Goal: Task Accomplishment & Management: Use online tool/utility

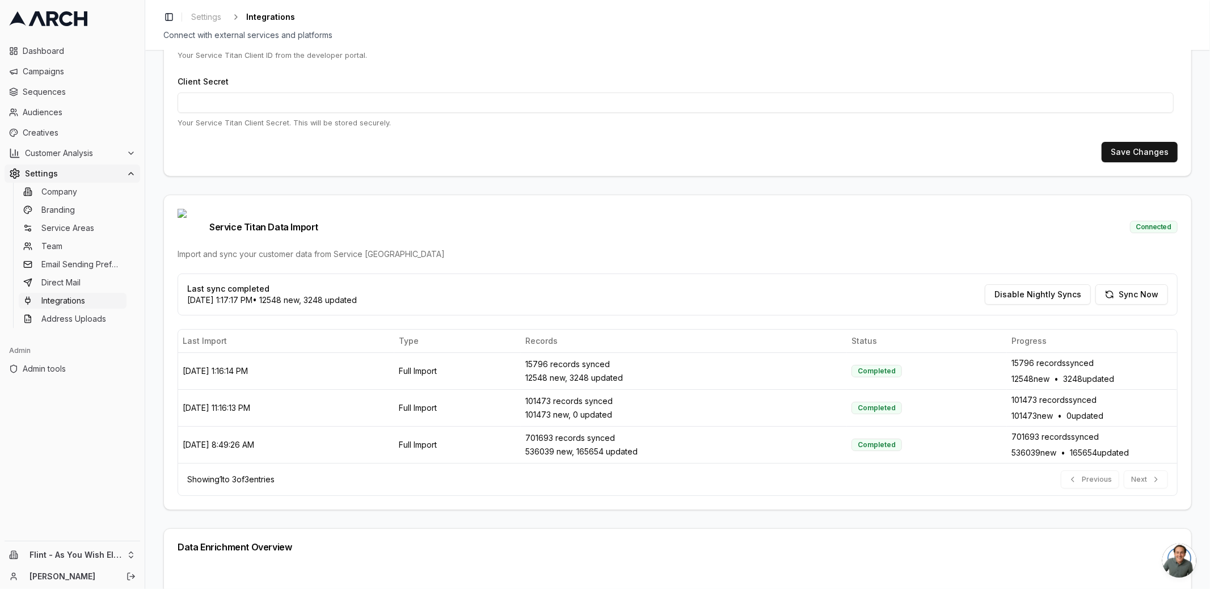
scroll to position [183, 0]
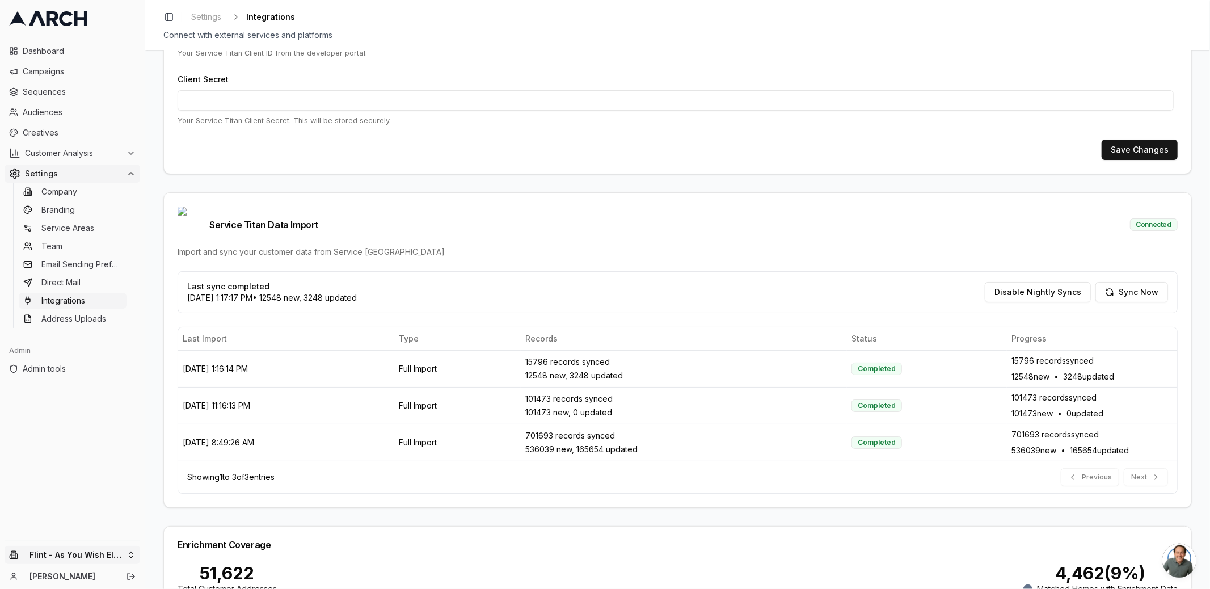
click at [121, 556] on html "Dashboard Campaigns Sequences Audiences Creatives Customer Analysis Settings Co…" at bounding box center [605, 294] width 1210 height 589
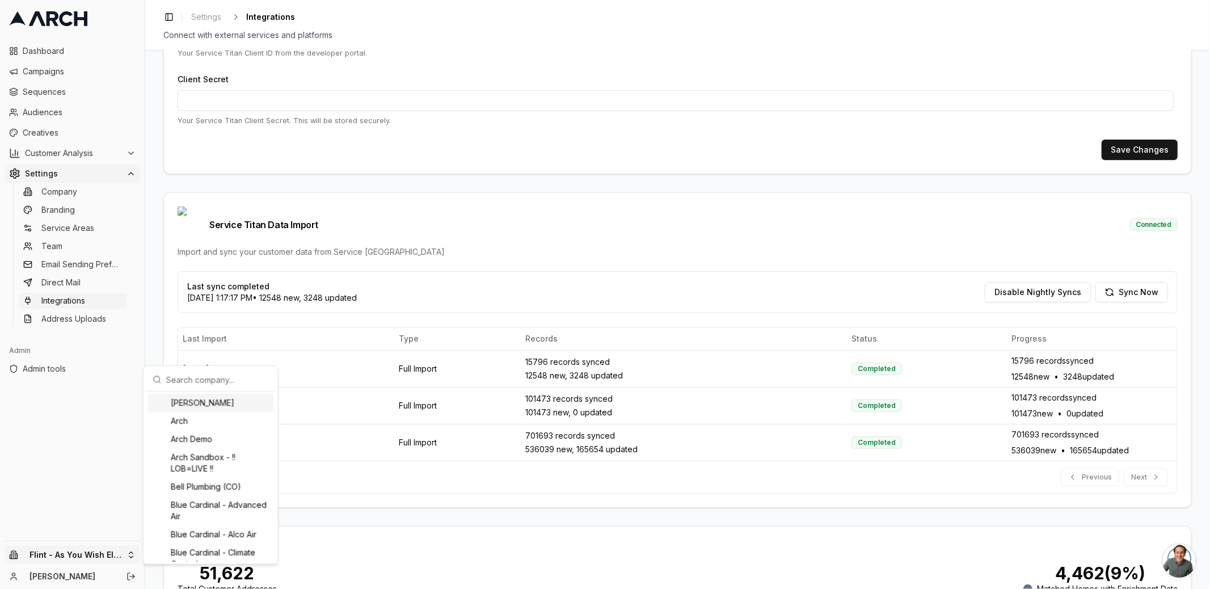
click at [188, 377] on input "text" at bounding box center [217, 379] width 103 height 23
type input "flin"
click at [205, 411] on div "Flint - AAA Service Plumbing" at bounding box center [210, 409] width 125 height 30
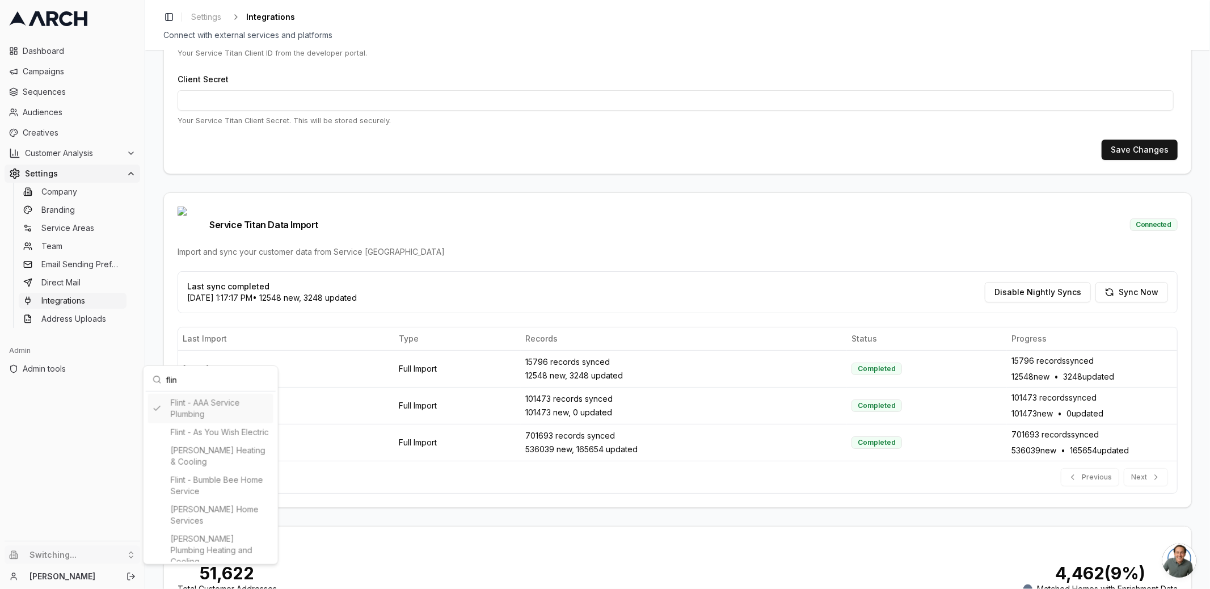
type input "411046019"
type input "cid.8fa9ogyczfk109dx0coorc8lz"
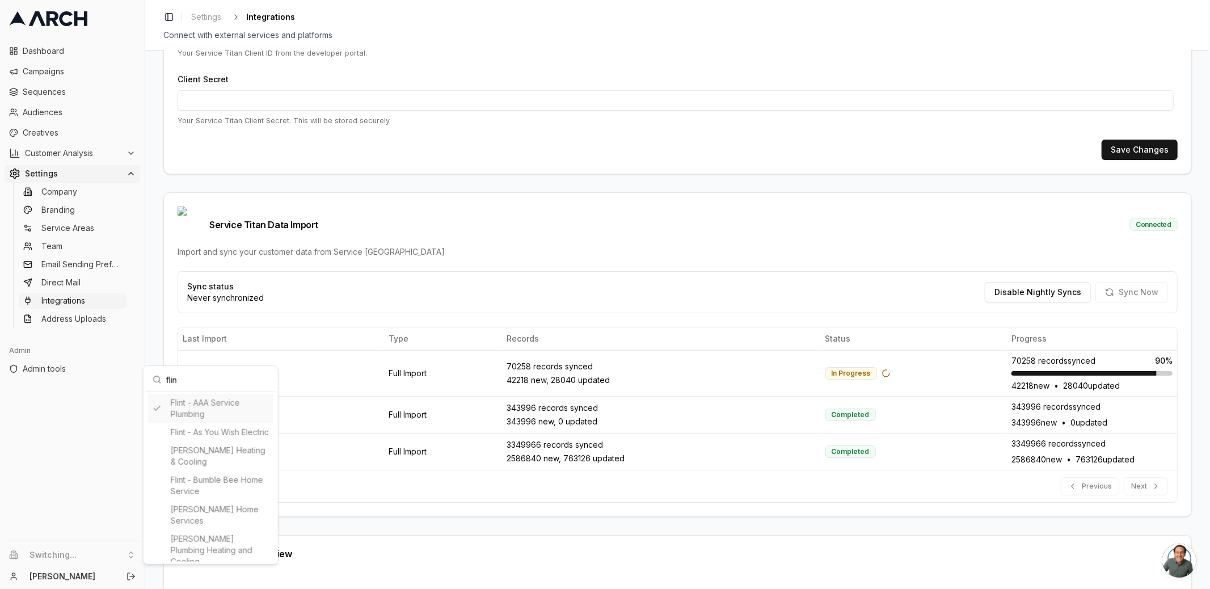
click at [158, 324] on html "Dashboard Campaigns Sequences Audiences Creatives Customer Analysis Settings Co…" at bounding box center [605, 294] width 1210 height 589
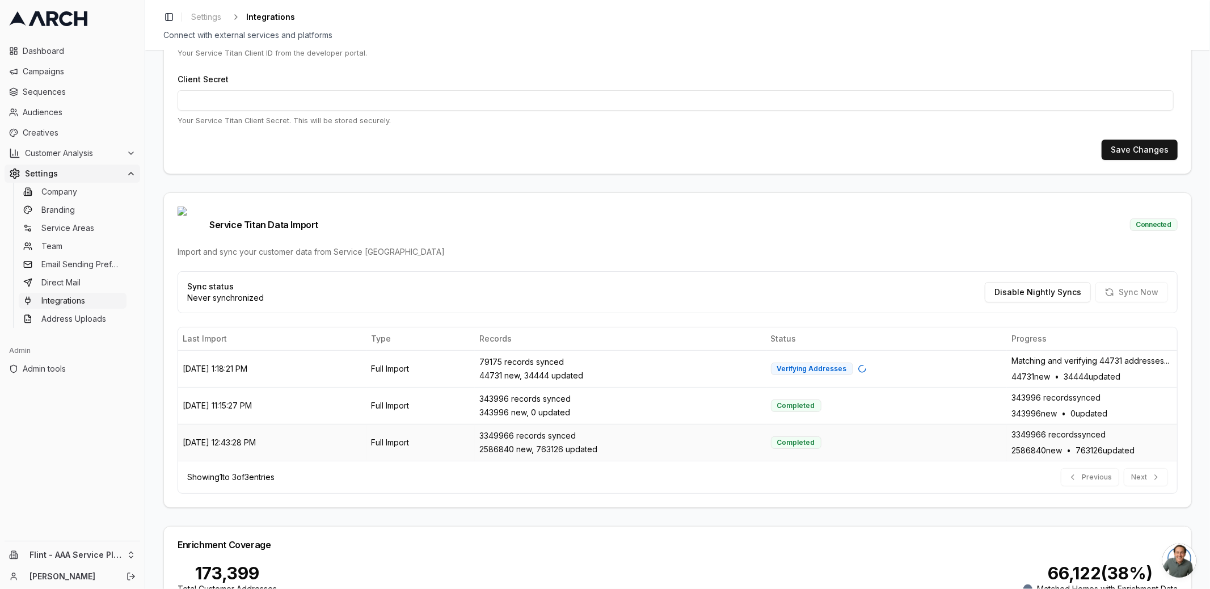
click at [569, 444] on div "2586840 new, 763126 updated" at bounding box center [621, 449] width 283 height 11
drag, startPoint x: 529, startPoint y: 418, endPoint x: 514, endPoint y: 416, distance: 14.9
click at [514, 430] on div "3349966 records synced" at bounding box center [621, 435] width 283 height 11
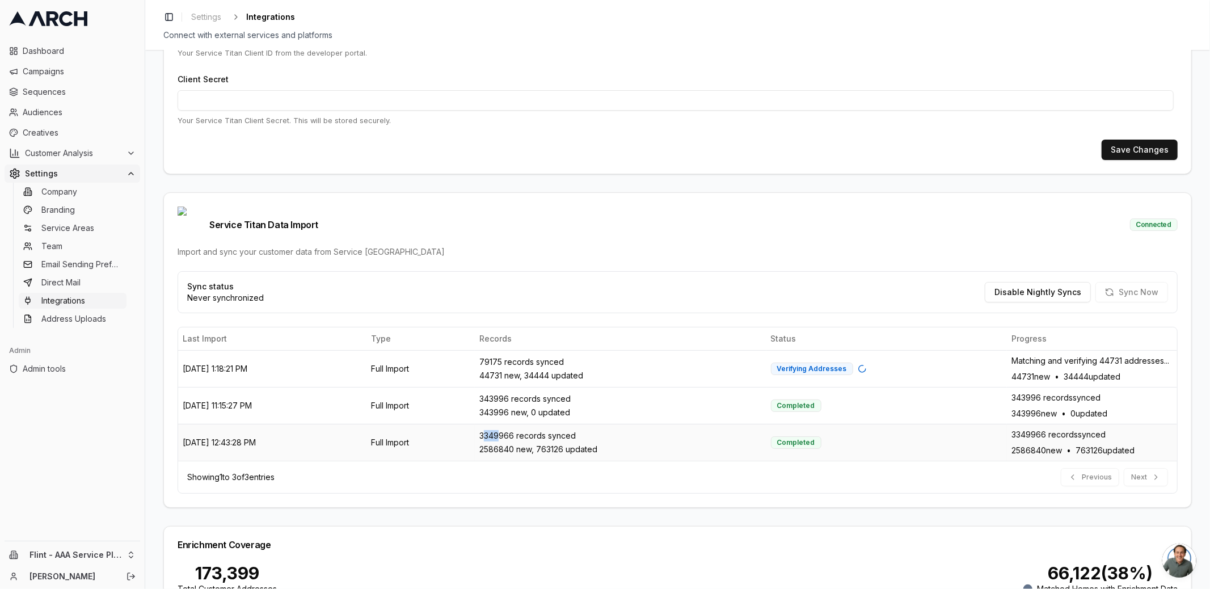
click at [514, 430] on div "3349966 records synced" at bounding box center [621, 435] width 283 height 11
click at [541, 430] on div "3349966 records synced 2586840 new, 763126 updated" at bounding box center [621, 442] width 283 height 25
click at [541, 444] on div "2586840 new, 763126 updated" at bounding box center [621, 449] width 283 height 11
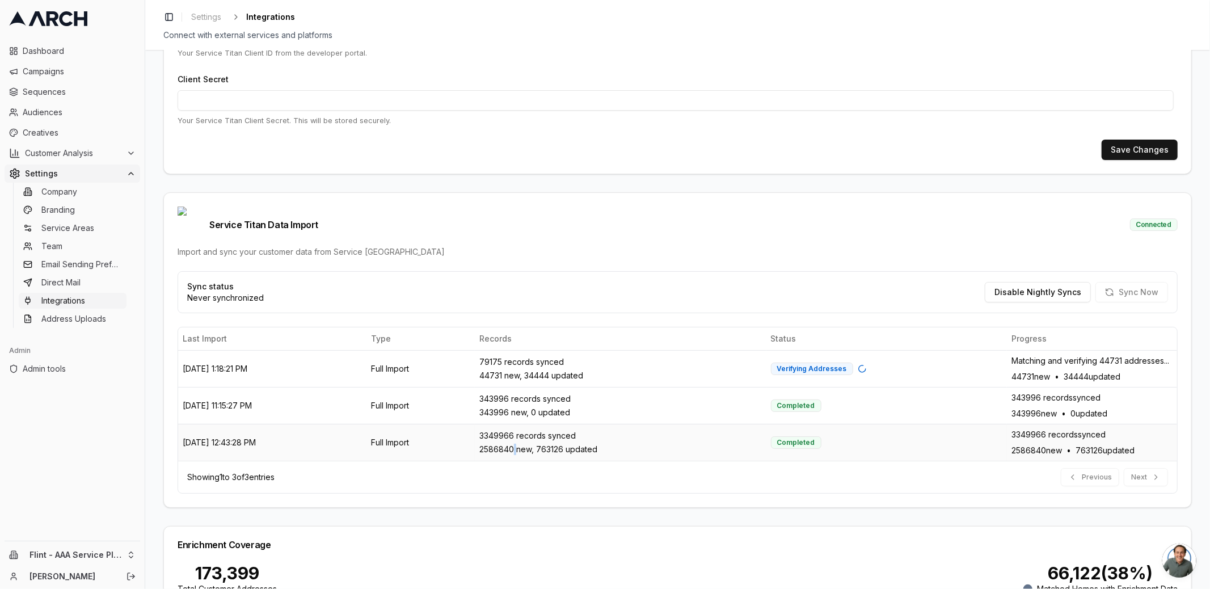
click at [541, 444] on div "2586840 new, 763126 updated" at bounding box center [621, 449] width 283 height 11
click at [570, 444] on div "2586840 new, 763126 updated" at bounding box center [621, 449] width 283 height 11
click at [586, 444] on div "2586840 new, 763126 updated" at bounding box center [621, 449] width 283 height 11
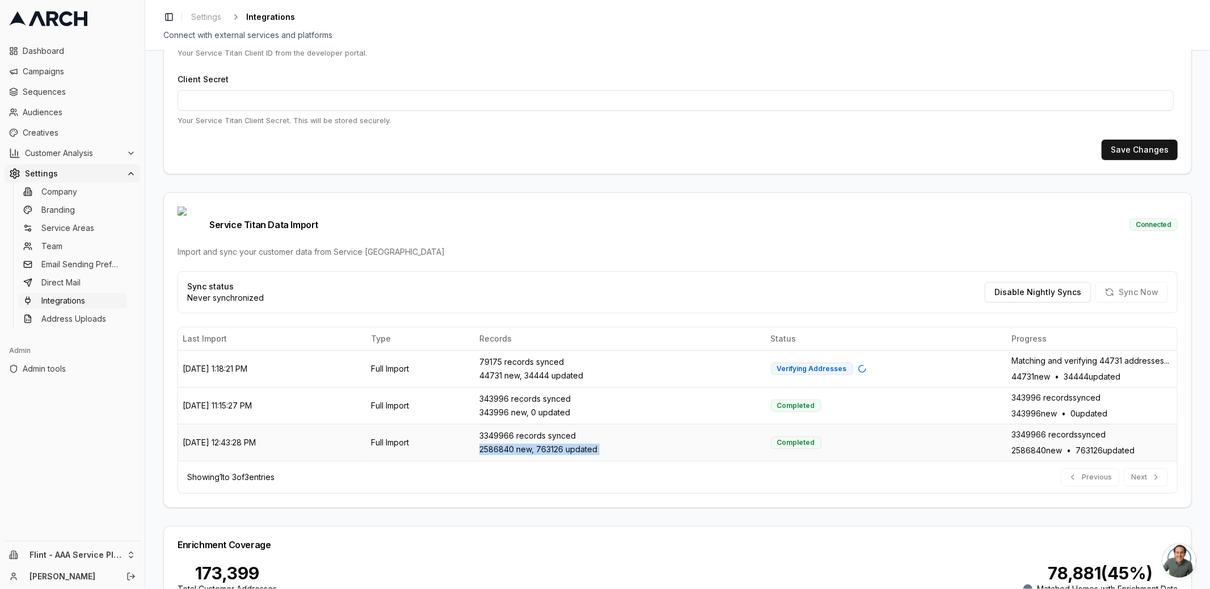
click at [586, 444] on div "2586840 new, 763126 updated" at bounding box center [621, 449] width 283 height 11
click at [552, 430] on div "3349966 records synced" at bounding box center [621, 435] width 283 height 11
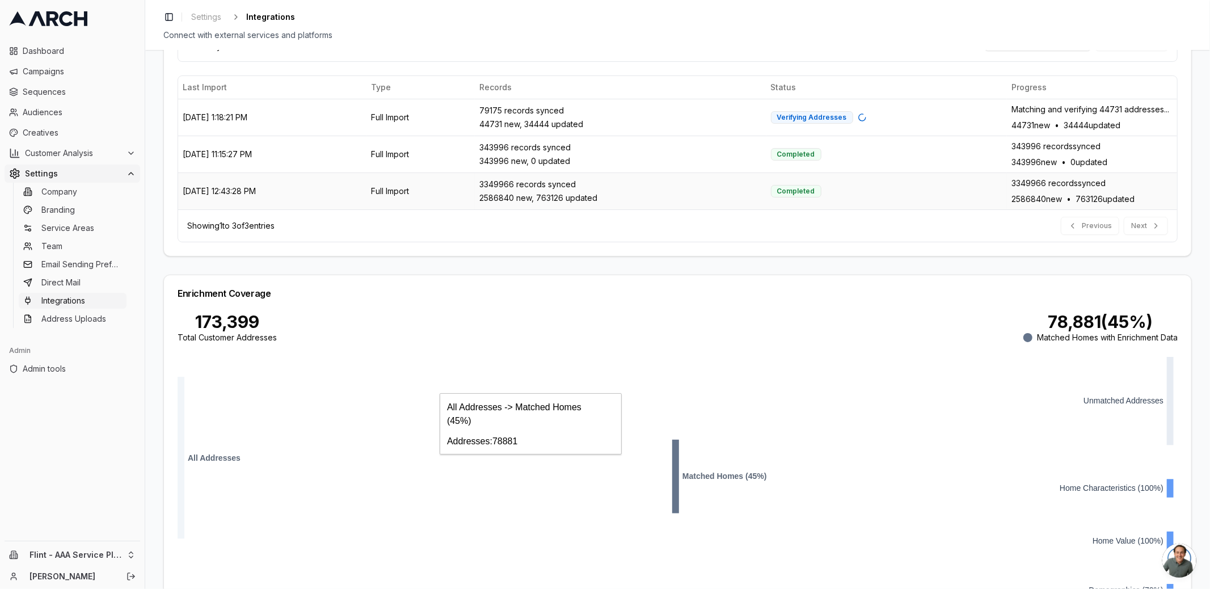
scroll to position [469, 0]
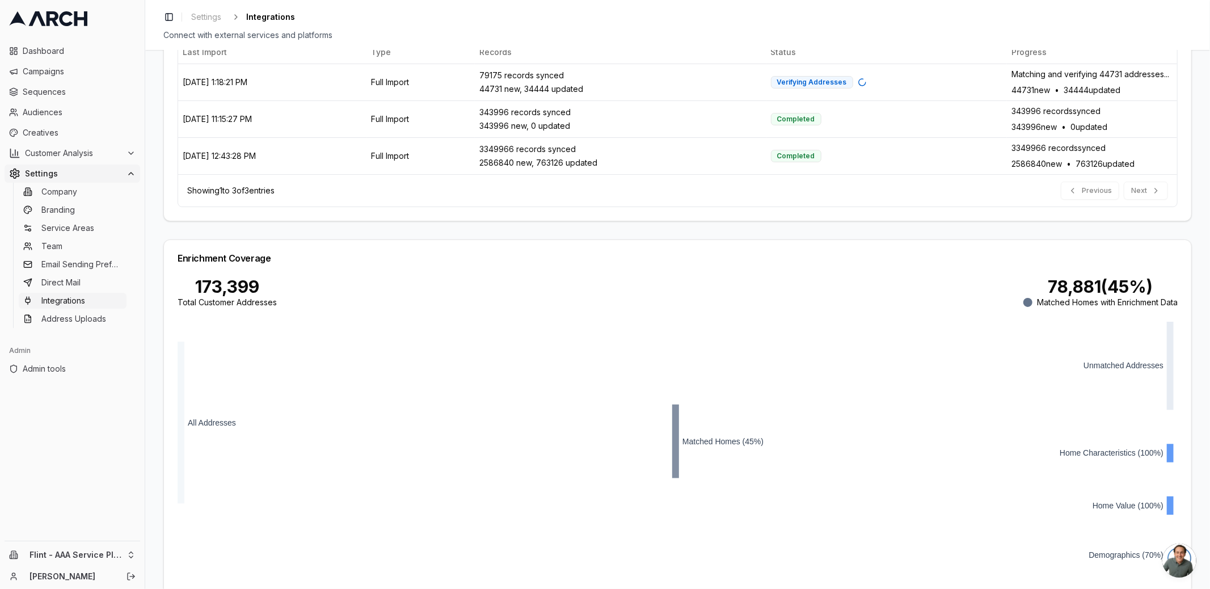
click at [625, 208] on div "Service Titan Integration Setup Configure your Service Titan API credentials to…" at bounding box center [677, 500] width 1029 height 1802
click at [128, 560] on html "Dashboard Campaigns Sequences Audiences Creatives Customer Analysis Settings Co…" at bounding box center [605, 294] width 1210 height 589
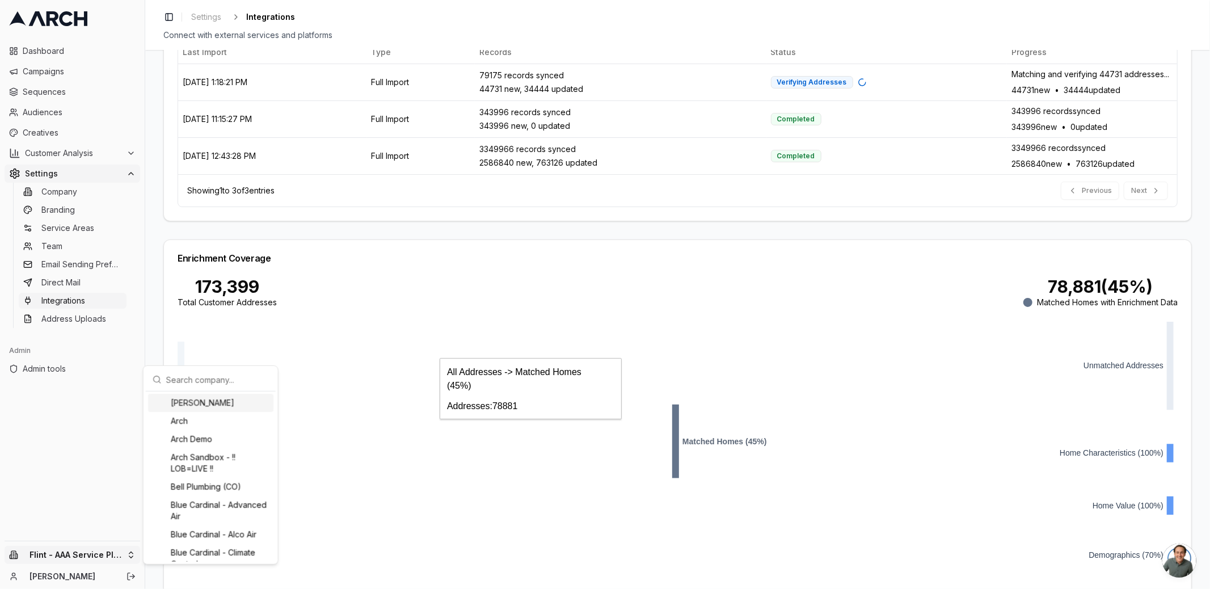
click at [218, 380] on input "text" at bounding box center [217, 379] width 103 height 23
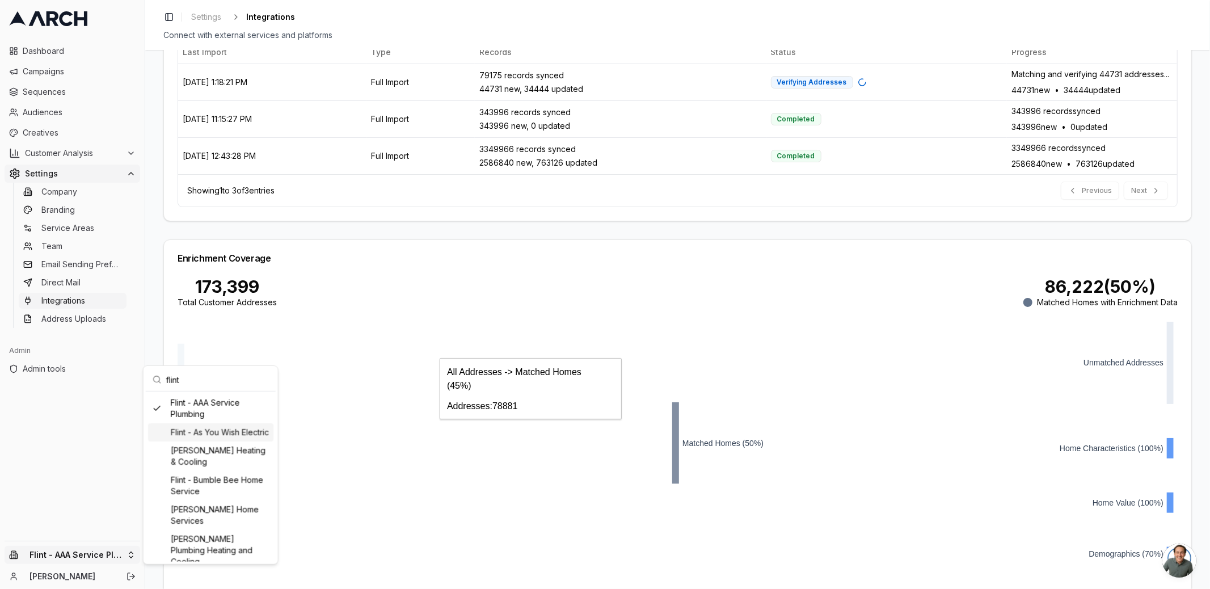
type input "flint"
click at [224, 431] on div "Flint - As You Wish Electric" at bounding box center [210, 432] width 125 height 18
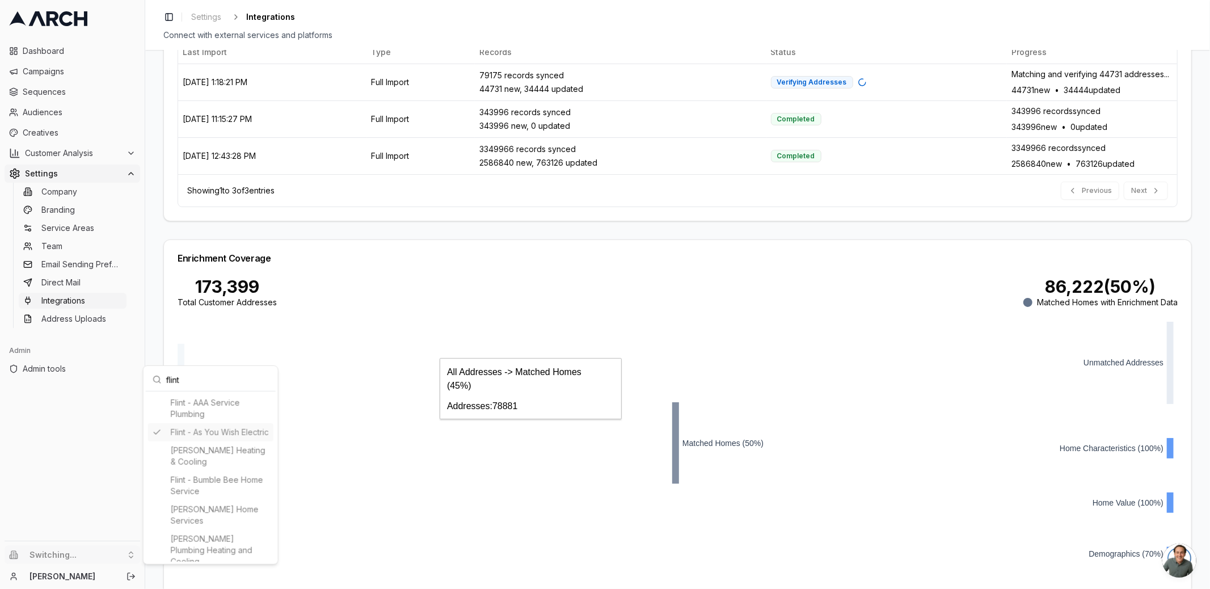
type input "435875483"
type input "cid.wlv8k8ko5z01eeewhtmufb2kd"
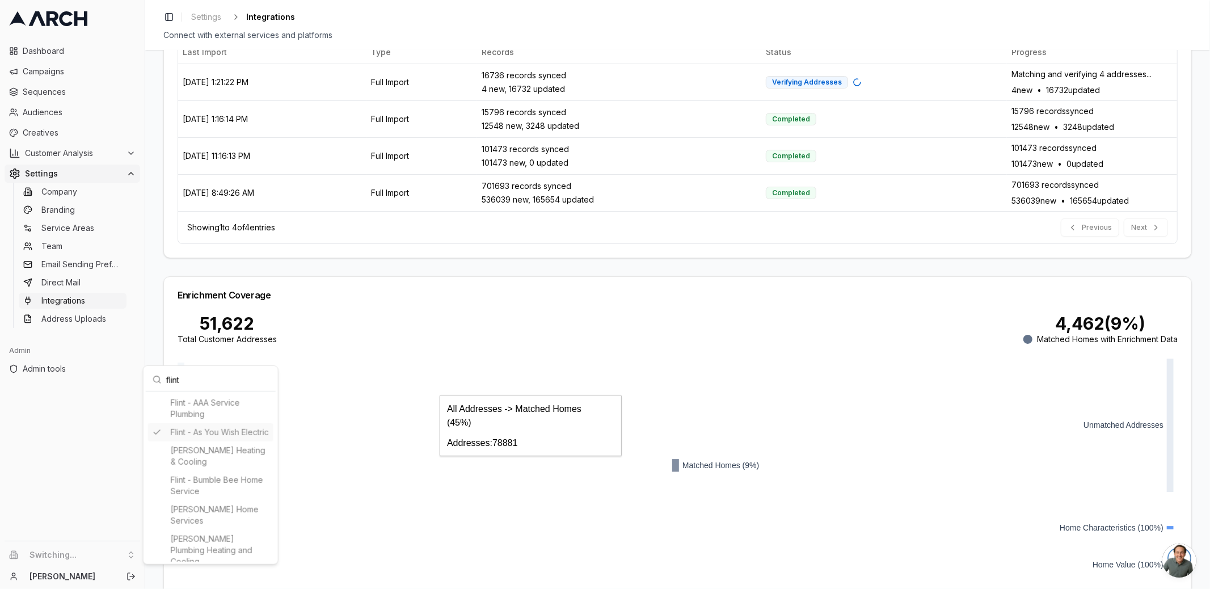
click at [159, 233] on html "Dashboard Campaigns Sequences Audiences Creatives Customer Analysis Settings Co…" at bounding box center [605, 294] width 1210 height 589
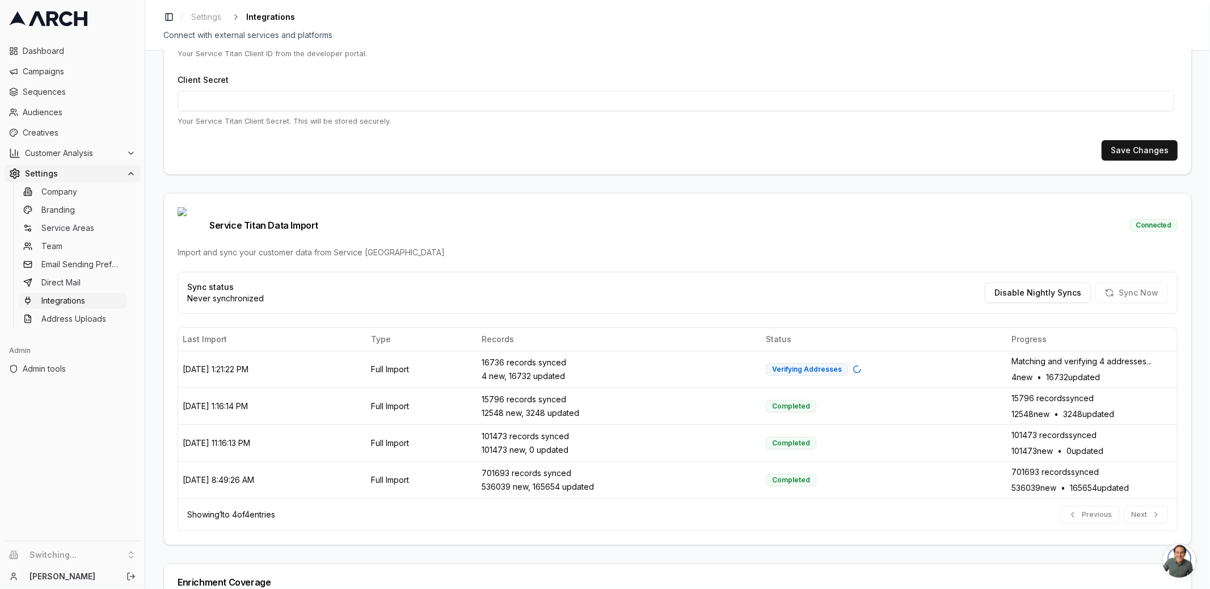
scroll to position [174, 0]
